Goal: Information Seeking & Learning: Learn about a topic

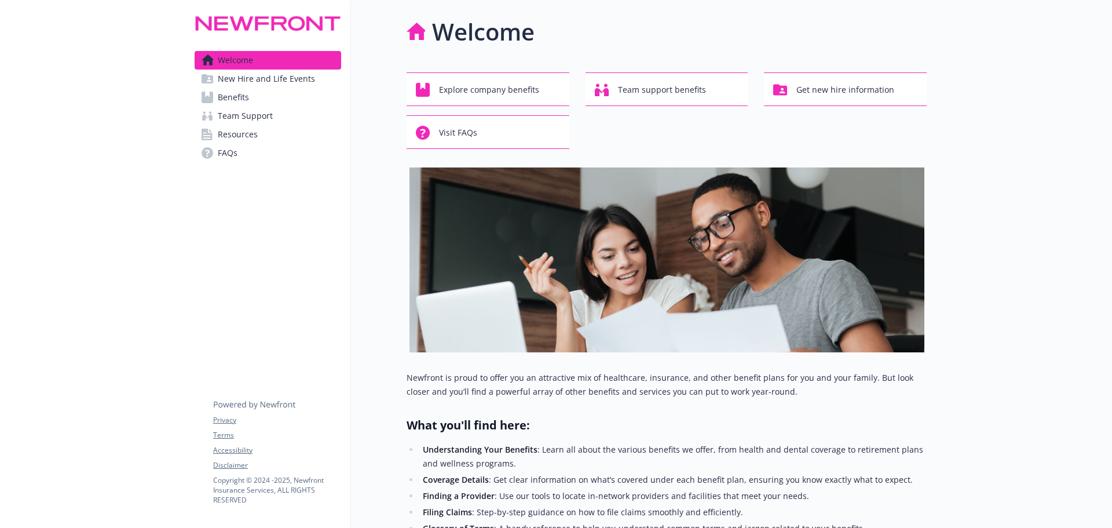
scroll to position [290, 0]
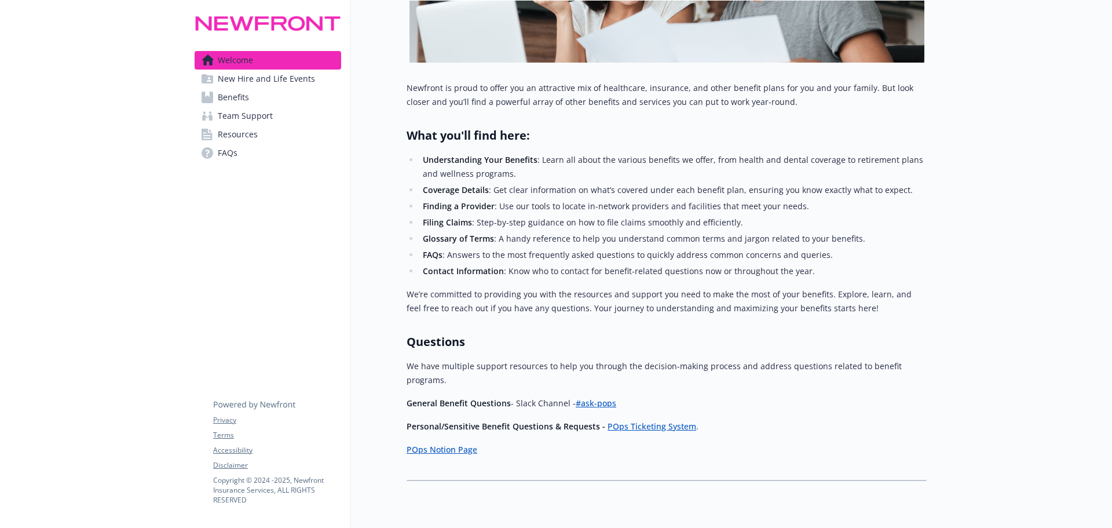
click at [295, 76] on span "New Hire and Life Events" at bounding box center [266, 78] width 97 height 19
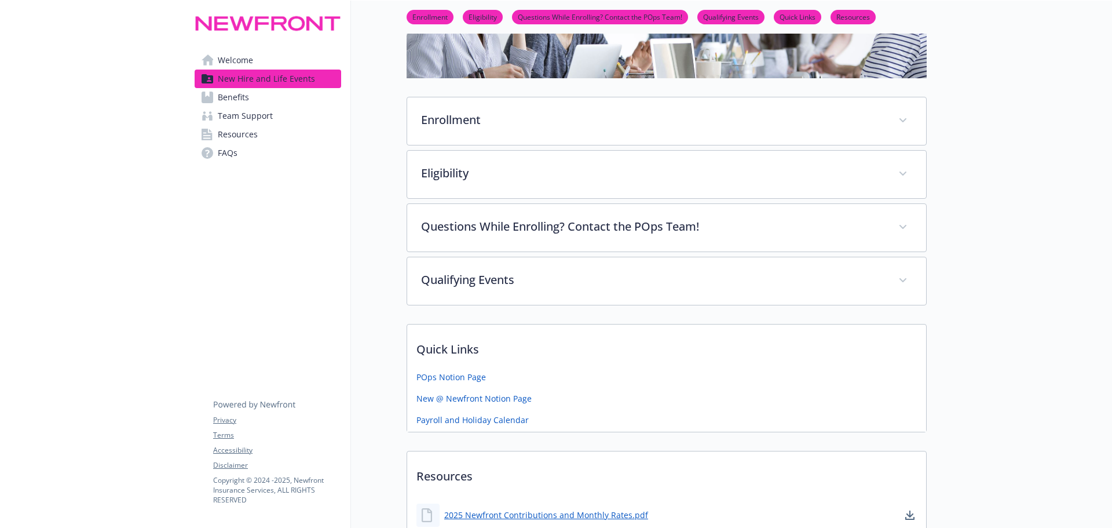
scroll to position [129, 0]
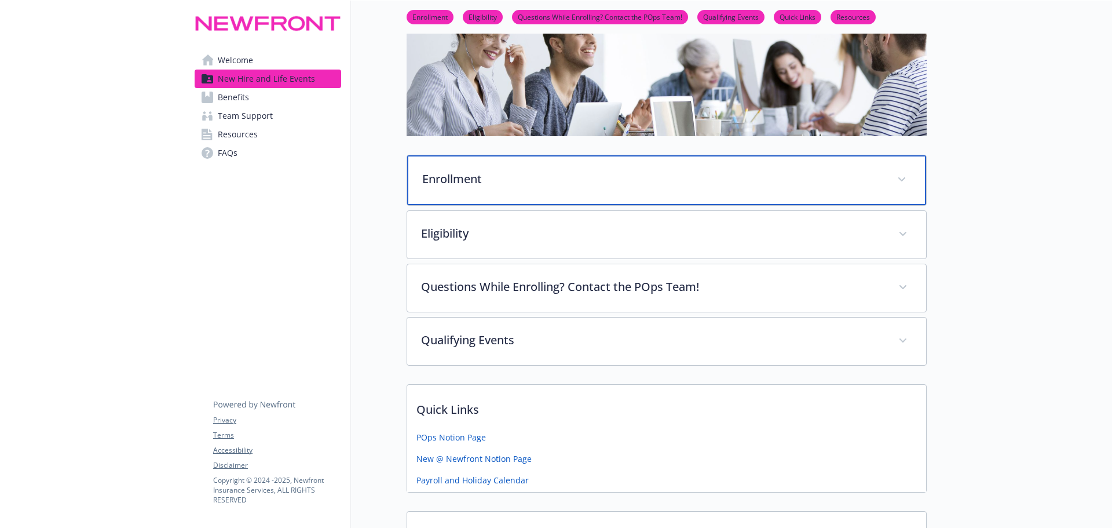
click at [524, 170] on p "Enrollment" at bounding box center [652, 178] width 461 height 17
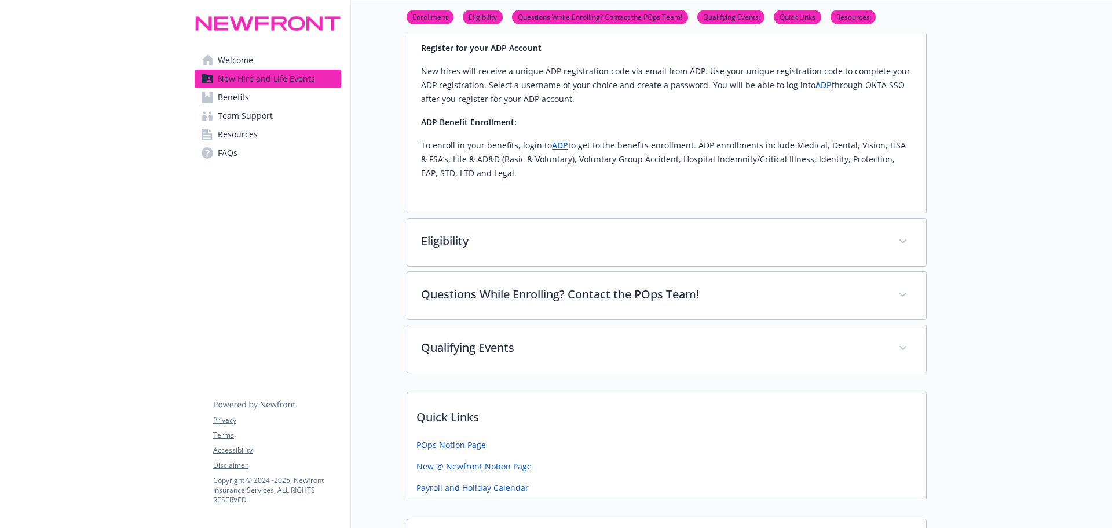
scroll to position [302, 0]
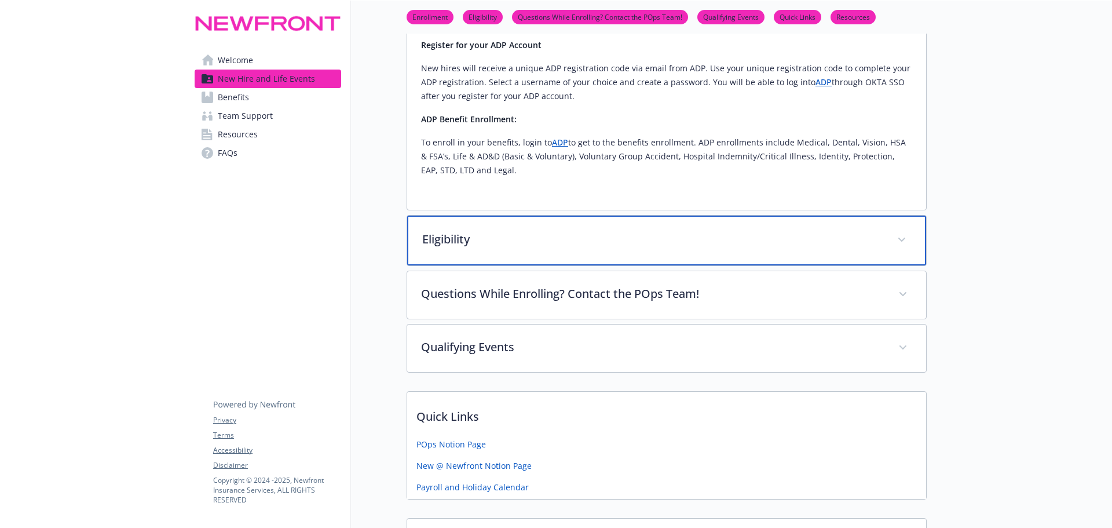
click at [514, 238] on p "Eligibility" at bounding box center [652, 239] width 461 height 17
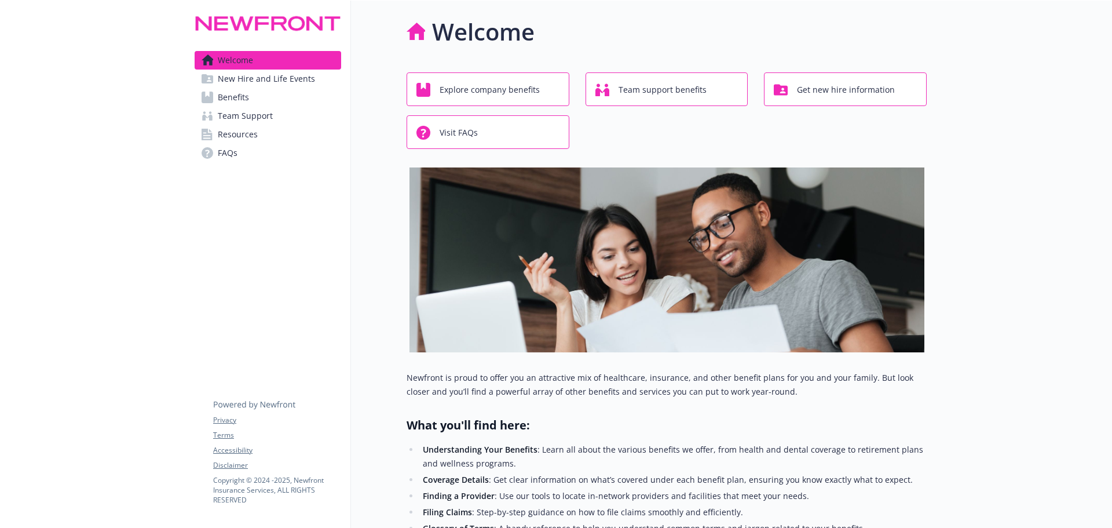
click at [217, 151] on link "FAQs" at bounding box center [268, 153] width 147 height 19
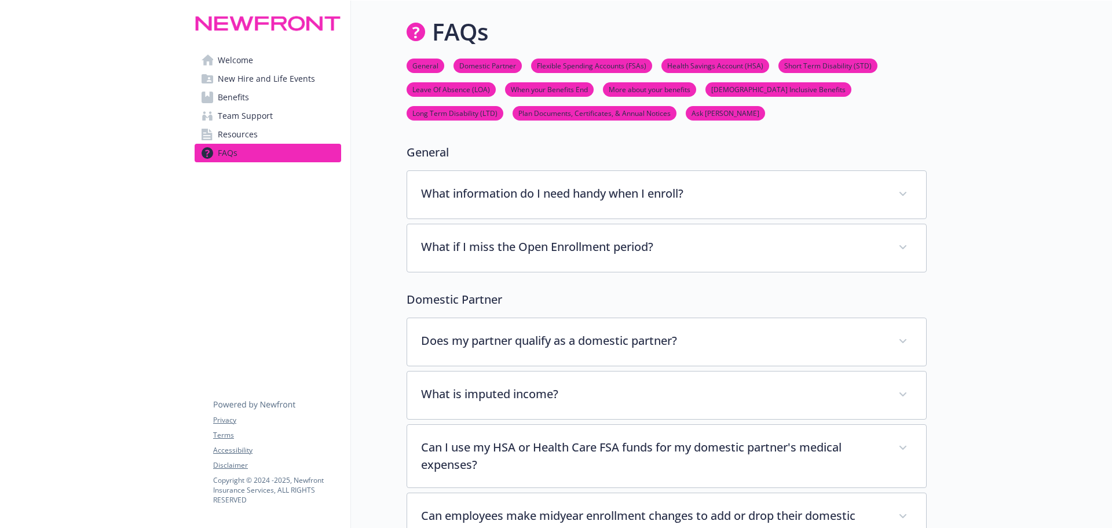
scroll to position [58, 0]
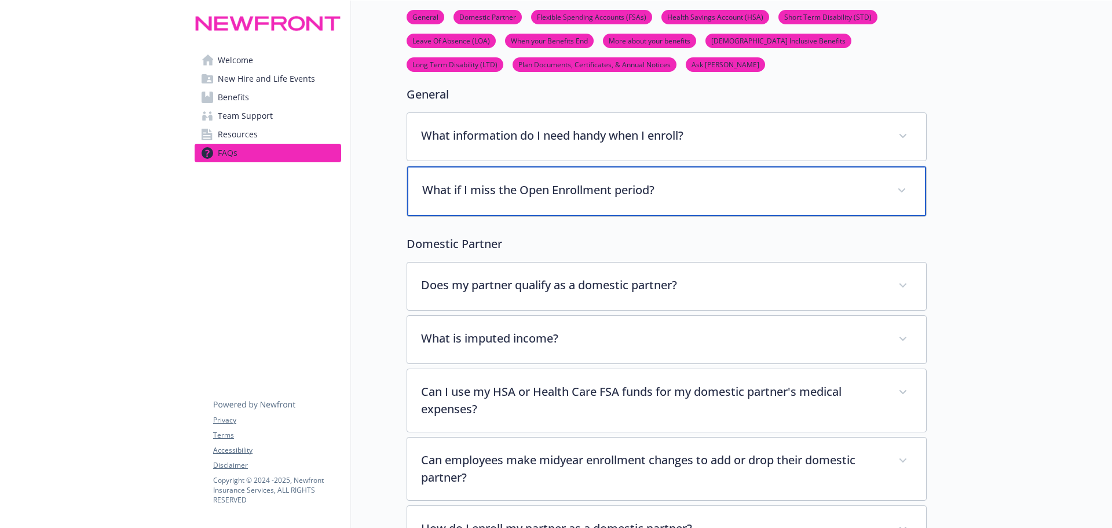
click at [489, 180] on div "What if I miss the Open Enrollment period?" at bounding box center [666, 191] width 519 height 50
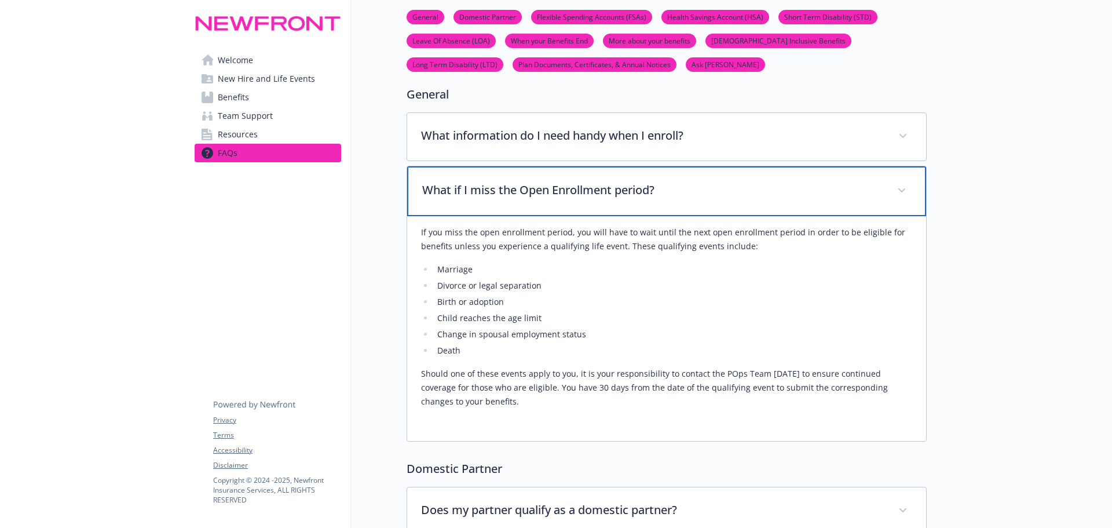
click at [489, 180] on div "What if I miss the Open Enrollment period?" at bounding box center [666, 191] width 519 height 50
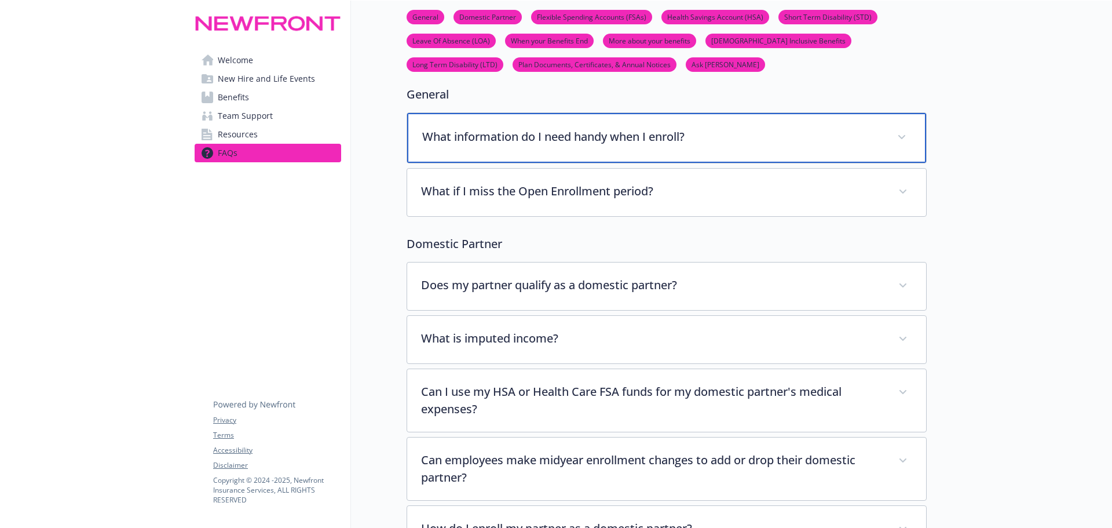
click at [499, 129] on p "What information do I need handy when I enroll?" at bounding box center [652, 136] width 461 height 17
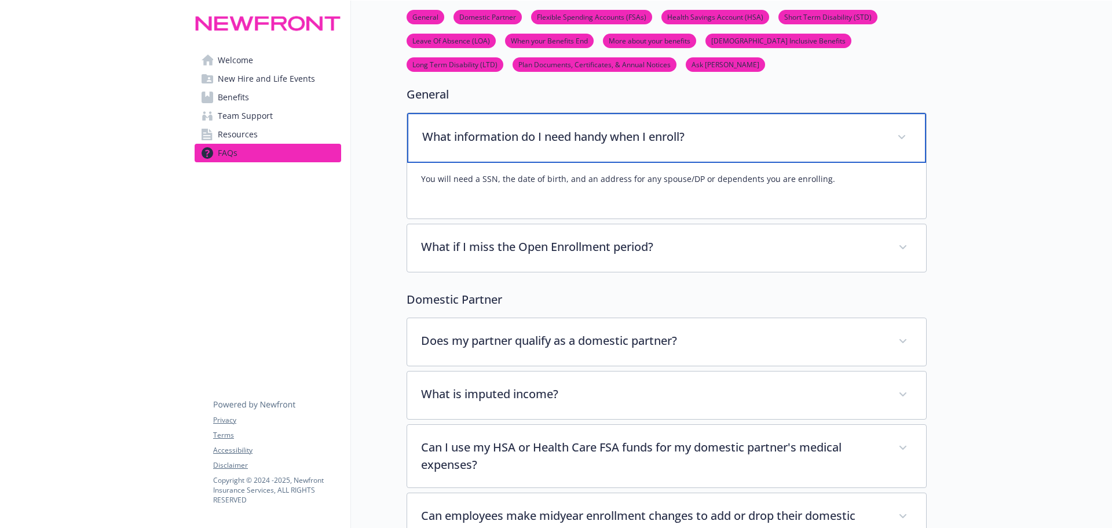
click at [499, 129] on p "What information do I need handy when I enroll?" at bounding box center [652, 136] width 461 height 17
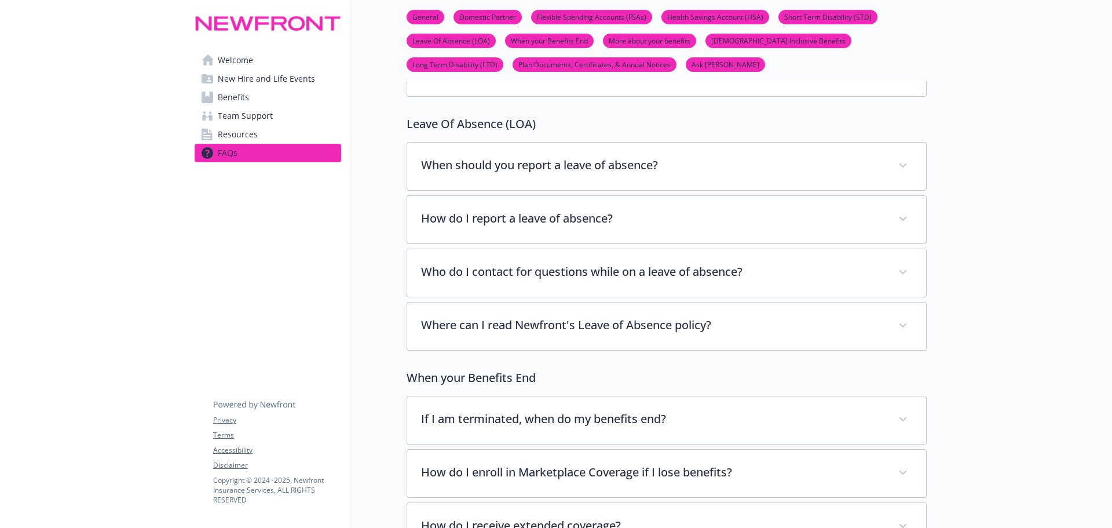
scroll to position [3070, 0]
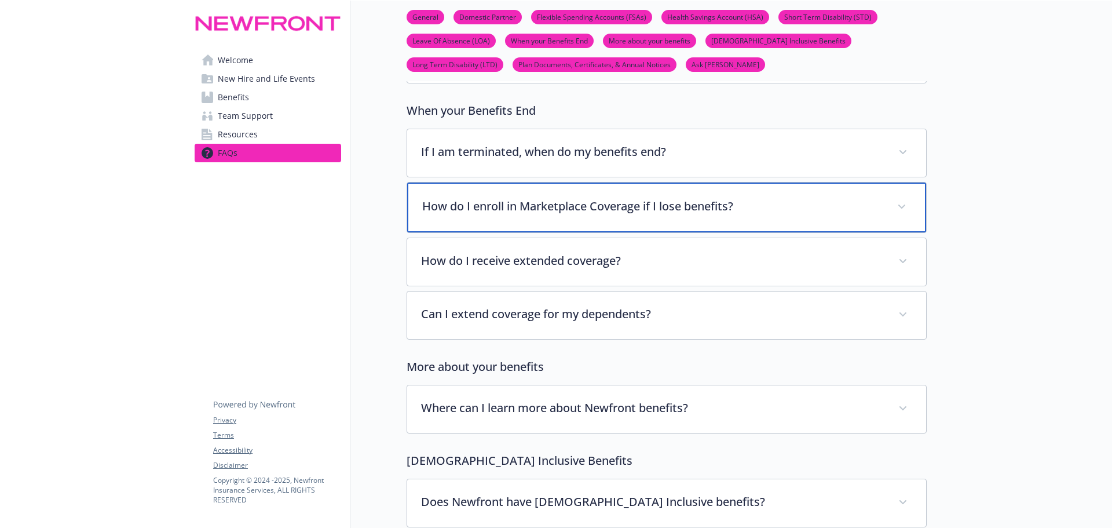
click at [482, 210] on div "How do I enroll in Marketplace Coverage if I lose benefits?" at bounding box center [666, 207] width 519 height 50
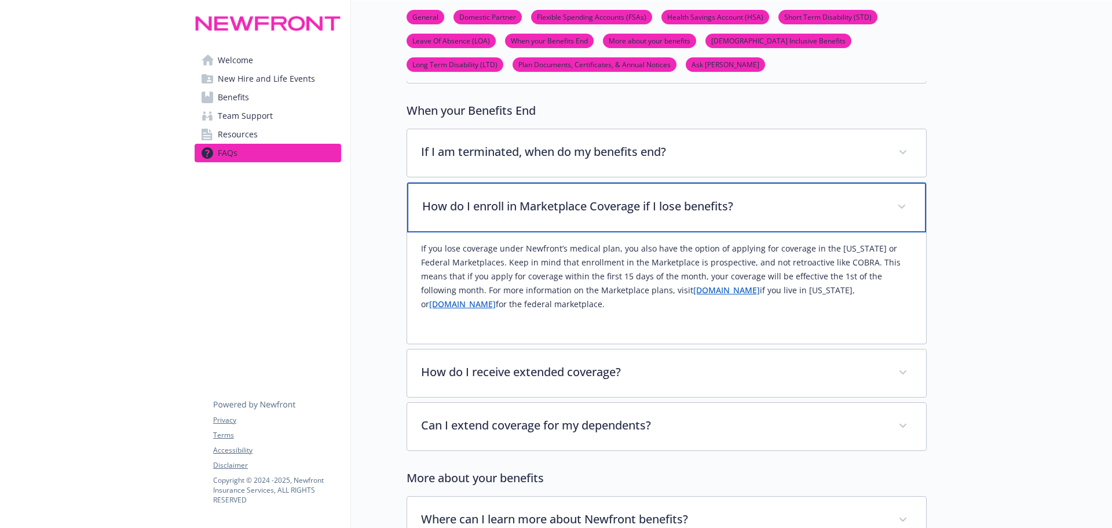
click at [484, 205] on div "How do I enroll in Marketplace Coverage if I lose benefits?" at bounding box center [666, 207] width 519 height 50
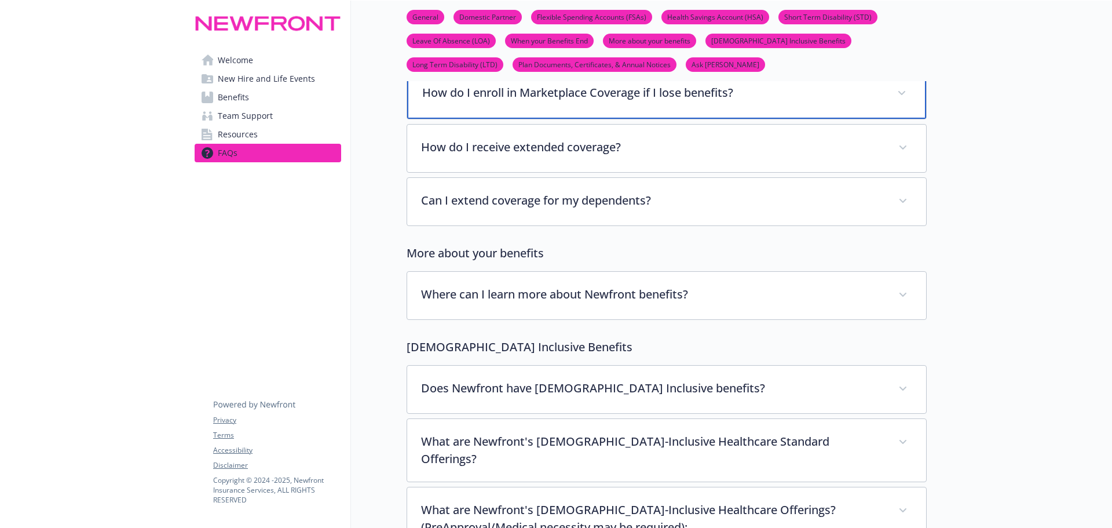
scroll to position [3185, 0]
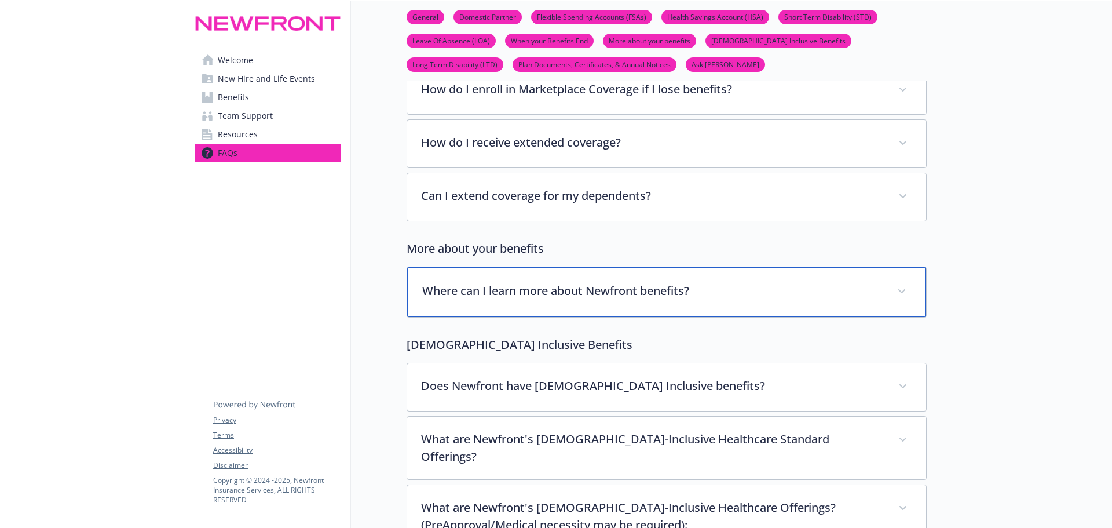
click at [476, 282] on p "Where can I learn more about Newfront benefits?" at bounding box center [652, 290] width 461 height 17
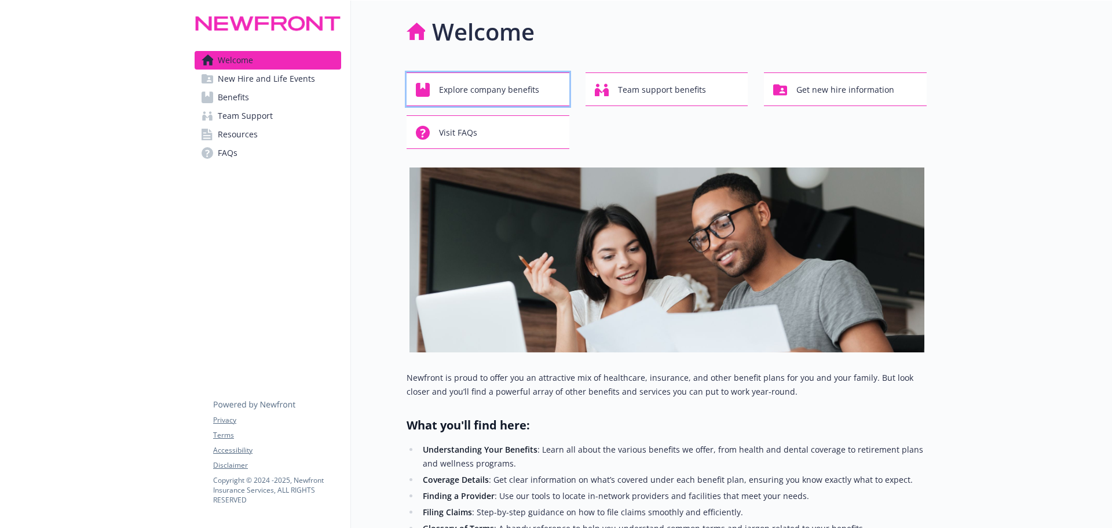
click at [458, 94] on span "Explore company benefits" at bounding box center [489, 90] width 100 height 22
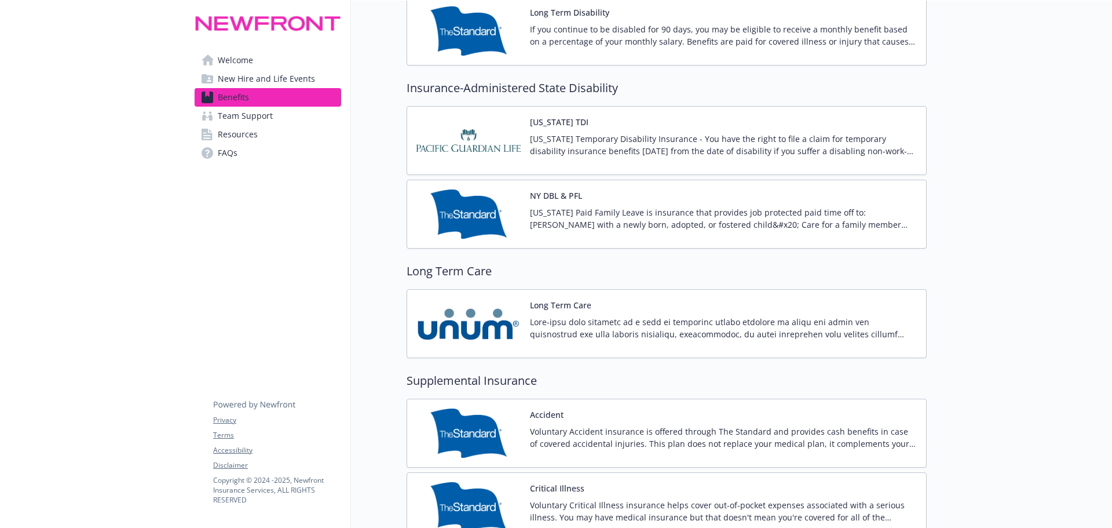
click at [259, 112] on span "Team Support" at bounding box center [245, 116] width 55 height 19
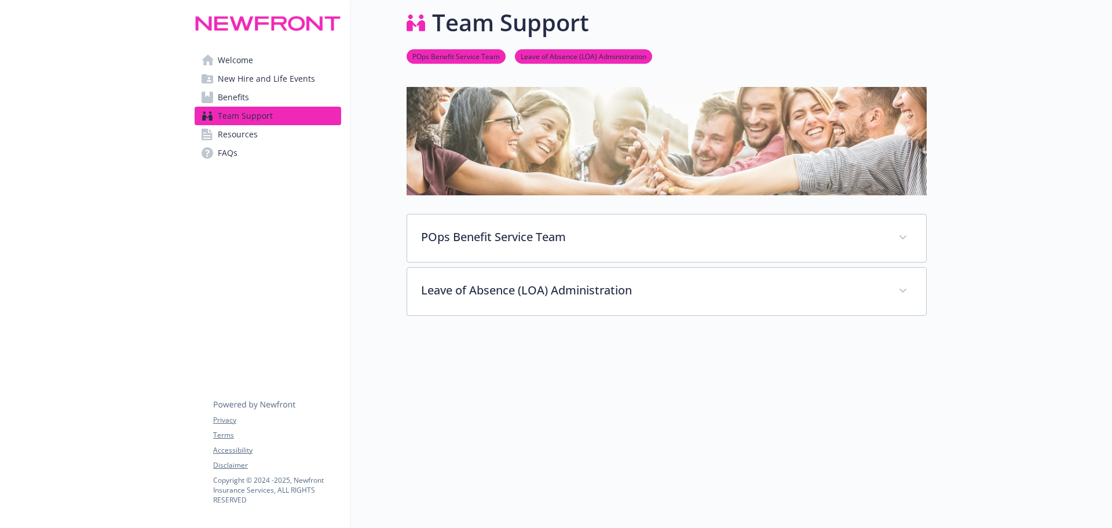
scroll to position [34, 0]
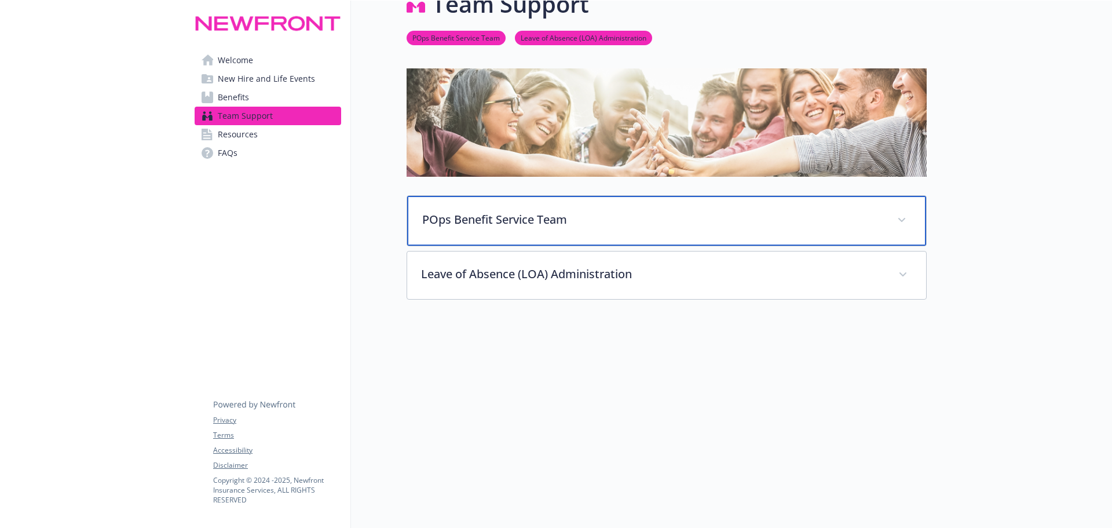
click at [459, 219] on p "POps Benefit Service Team" at bounding box center [652, 219] width 461 height 17
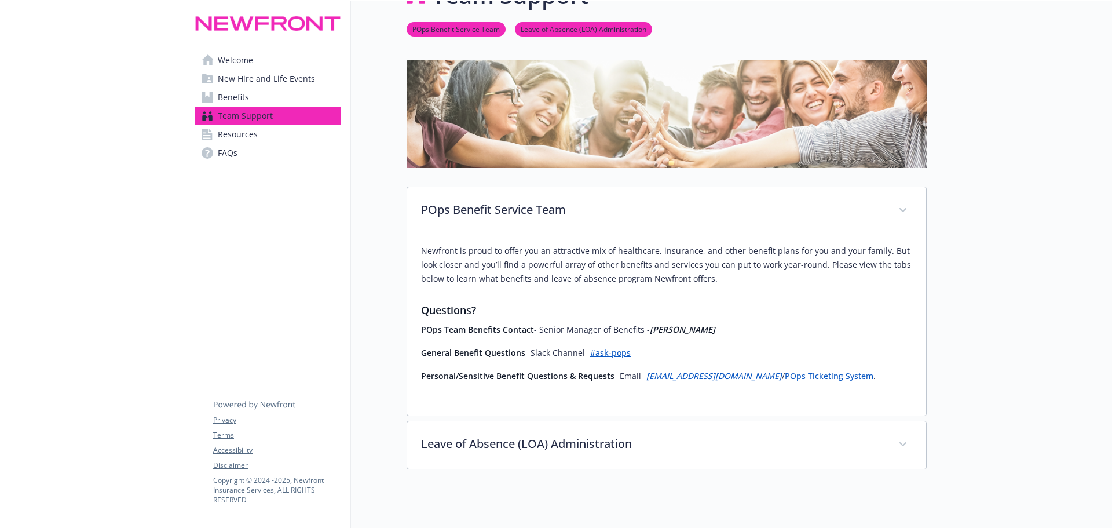
click at [240, 138] on span "Resources" at bounding box center [238, 134] width 40 height 19
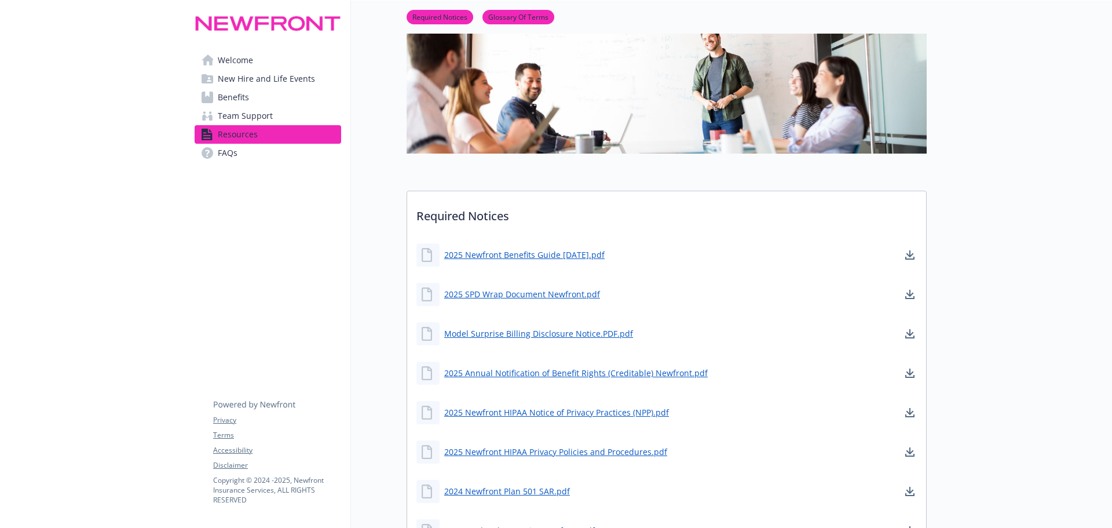
scroll to position [152, 0]
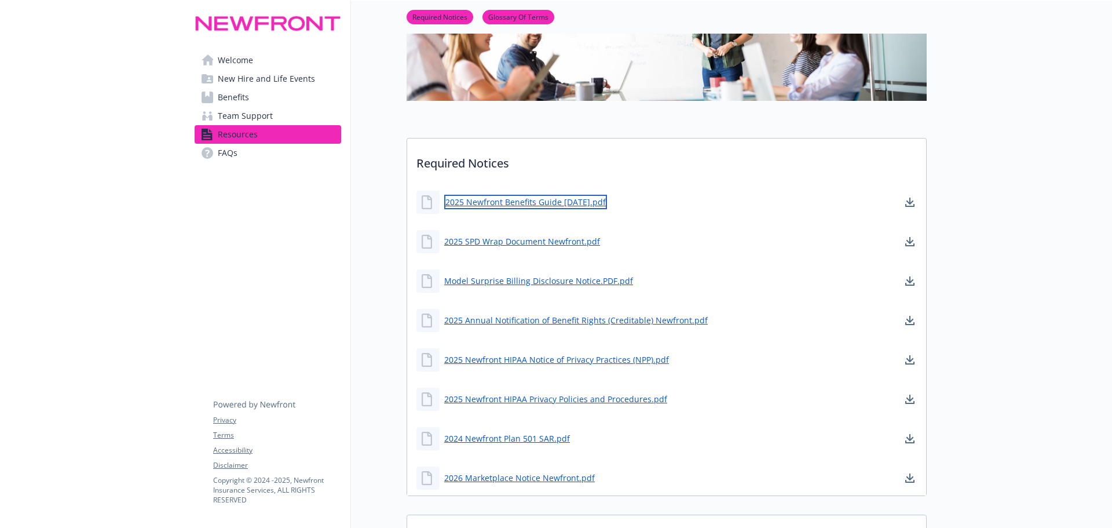
click at [488, 203] on link "2025 Newfront Benefits Guide [DATE].pdf" at bounding box center [525, 202] width 163 height 14
